Goal: Task Accomplishment & Management: Complete application form

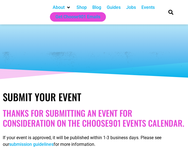
select select
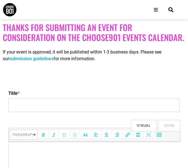
scroll to position [139, 0]
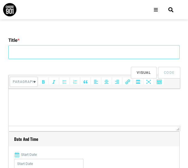
click at [27, 50] on input "Title *" at bounding box center [94, 52] width 172 height 14
paste input "Candlelight: Tribute to Whitney Houston"
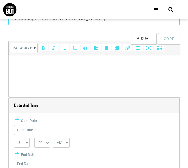
scroll to position [185, 0]
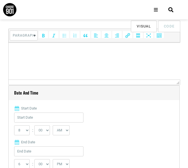
type input "Candlelight: Tribute to Whitney Houston"
click at [36, 58] on html at bounding box center [94, 51] width 172 height 16
paste body
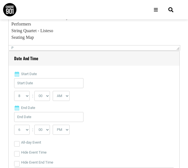
scroll to position [231, 0]
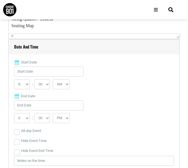
click at [46, 66] on div "Start Date 0 1 2 3 4 5 6 7 8 9 10 11 12 : 00 05 1" at bounding box center [94, 121] width 160 height 123
click at [46, 75] on input "Start Date" at bounding box center [48, 72] width 69 height 10
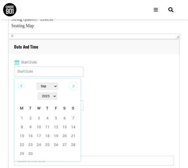
click at [76, 85] on link "Next" at bounding box center [73, 86] width 8 height 8
click at [56, 141] on link "21" at bounding box center [56, 145] width 8 height 8
type input "11/21/2025"
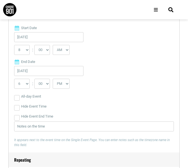
scroll to position [278, 0]
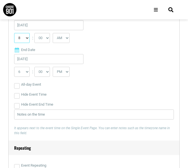
click at [24, 39] on select "0 1 2 3 4 5 6 7 8 9 10 11 12" at bounding box center [22, 38] width 16 height 10
select select "12"
click at [14, 33] on select "0 1 2 3 4 5 6 7 8 9 10 11 12" at bounding box center [22, 38] width 16 height 10
click at [45, 39] on select "00 05 10 15 20 25 30 35 40 45 50 55" at bounding box center [42, 38] width 16 height 10
select select "30"
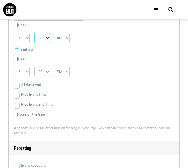
click at [35, 33] on select "00 05 10 15 20 25 30 35 40 45 50 55" at bounding box center [42, 38] width 16 height 10
click at [65, 40] on select "AM PM" at bounding box center [61, 38] width 17 height 10
select select "PM"
click at [53, 33] on select "AM PM" at bounding box center [61, 38] width 17 height 10
click at [28, 73] on select "1 2 3 4 5 6 7 8 9 10 11 12" at bounding box center [22, 72] width 16 height 10
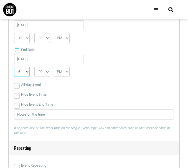
select select "1"
click at [14, 67] on select "1 2 3 4 5 6 7 8 9 10 11 12" at bounding box center [22, 72] width 16 height 10
click at [40, 72] on select "00 05 10 15 20 25 30 35 40 45 50 55" at bounding box center [42, 72] width 16 height 10
select select "45"
click at [35, 67] on select "00 05 10 15 20 25 30 35 40 45 50 55" at bounding box center [42, 72] width 16 height 10
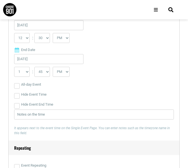
click at [113, 73] on div "1 2 3 4 5 6 7 8 9 10 11 12 : 00 05 10 15 20 25 30 35 40 45 50 55 AM PM" at bounding box center [94, 73] width 160 height 13
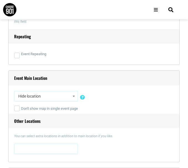
scroll to position [463, 0]
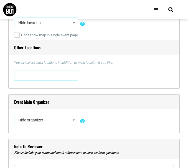
click at [41, 26] on span "Hide location" at bounding box center [46, 23] width 60 height 10
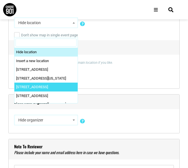
scroll to position [417, 0]
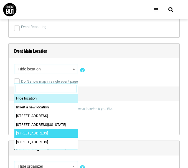
click at [34, 88] on input "Search" at bounding box center [46, 89] width 61 height 8
paste input "Memphis Brooks Museum of Art"
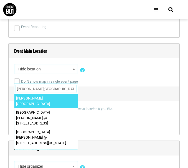
type input "Memphis Brooks Museum of Art"
select select "2895"
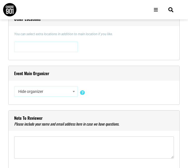
scroll to position [509, 0]
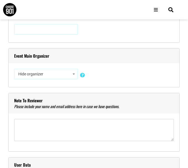
click at [40, 77] on span "Hide organizer" at bounding box center [46, 74] width 60 height 10
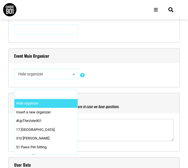
click at [34, 97] on input "Search" at bounding box center [46, 94] width 61 height 8
paste input "Fever"
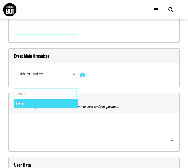
type input "Fever"
select select "3080"
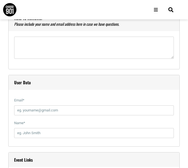
scroll to position [648, 0]
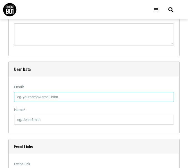
click at [34, 100] on input "Email *" at bounding box center [94, 97] width 160 height 10
click at [41, 101] on input "Email *" at bounding box center [94, 97] width 160 height 10
paste input "fever@eventvesta.com"
type input "fever@eventvesta.com"
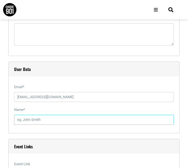
paste input "Billy Martin"
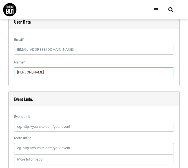
scroll to position [741, 0]
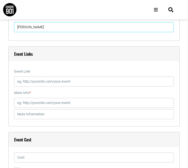
type input "Billy Martin"
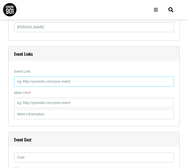
drag, startPoint x: 38, startPoint y: 82, endPoint x: 32, endPoint y: 82, distance: 5.6
click at [38, 82] on input "Event Link" at bounding box center [94, 82] width 160 height 10
paste input "https://eventvesta.com/events/116289/t/tickets"
type input "https://eventvesta.com/events/116289/t/tickets"
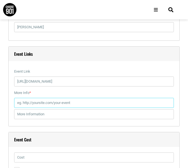
paste input "https://eventvesta.com/events/116289/t/tickets"
type input "https://eventvesta.com/events/116289/t/tickets"
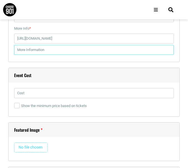
scroll to position [834, 0]
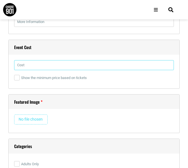
click at [45, 68] on input "text" at bounding box center [94, 65] width 160 height 10
paste input "38.41"
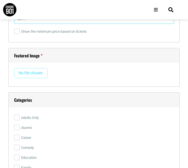
type input "38.41"
click at [34, 68] on div "Featured Image Remove Image" at bounding box center [94, 67] width 172 height 39
click at [33, 74] on input "file" at bounding box center [31, 73] width 34 height 10
type input "C:\fakepath\Tribute to Whitney Houston.jpg"
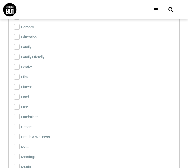
scroll to position [1019, 0]
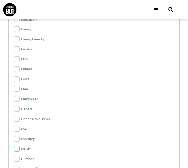
click at [19, 151] on input "Music" at bounding box center [17, 149] width 6 height 6
checkbox input "true"
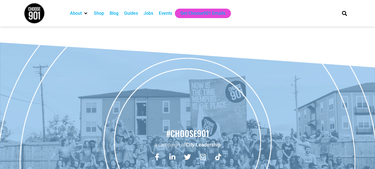
scroll to position [1158, 0]
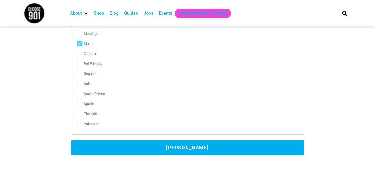
click at [188, 147] on button "Submit Event" at bounding box center [187, 147] width 233 height 15
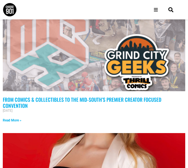
scroll to position [231, 0]
